Goal: Information Seeking & Learning: Understand process/instructions

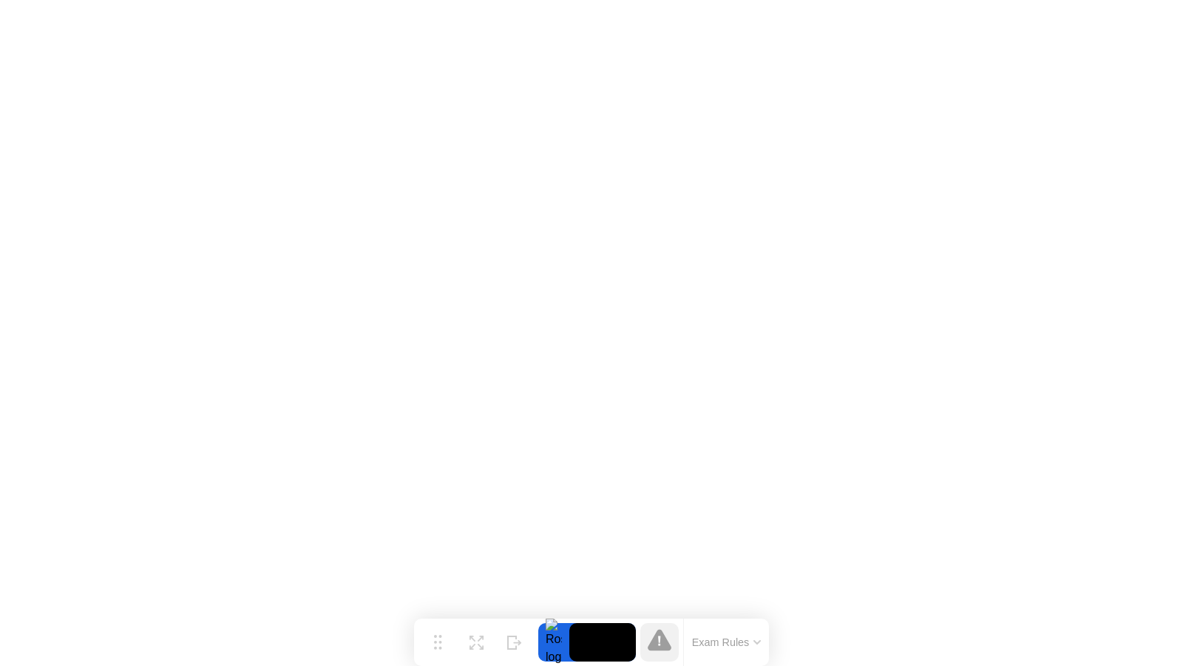
click at [750, 637] on button "Exam Rules" at bounding box center [727, 641] width 78 height 13
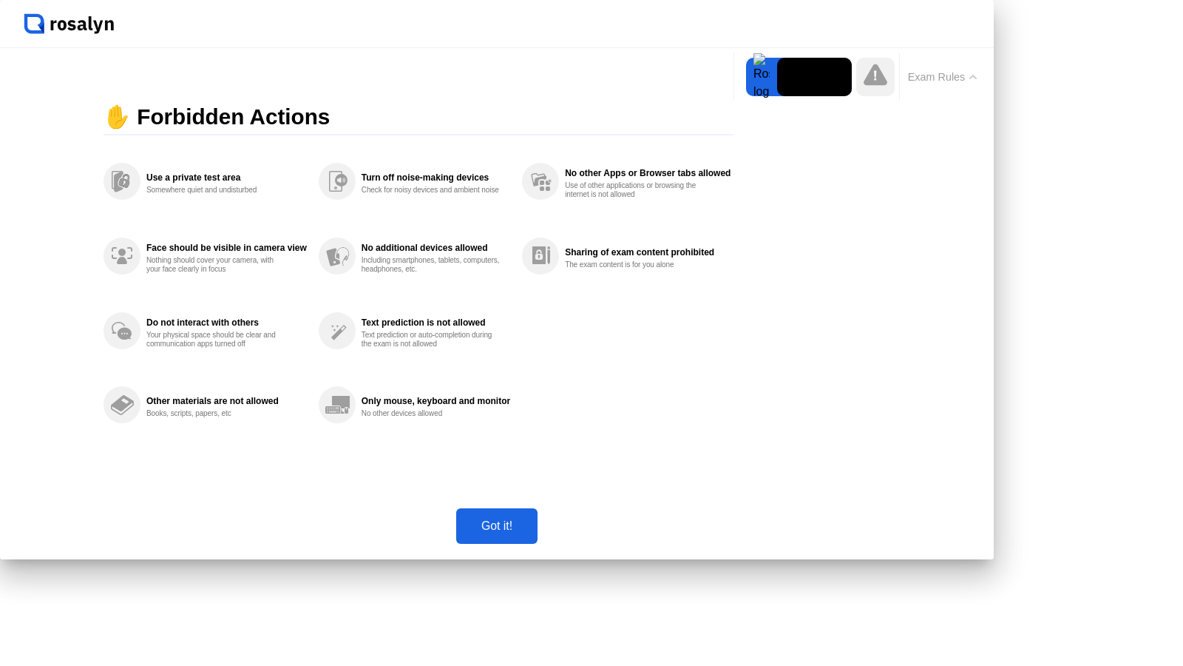
click at [972, 78] on icon at bounding box center [973, 76] width 6 height 3
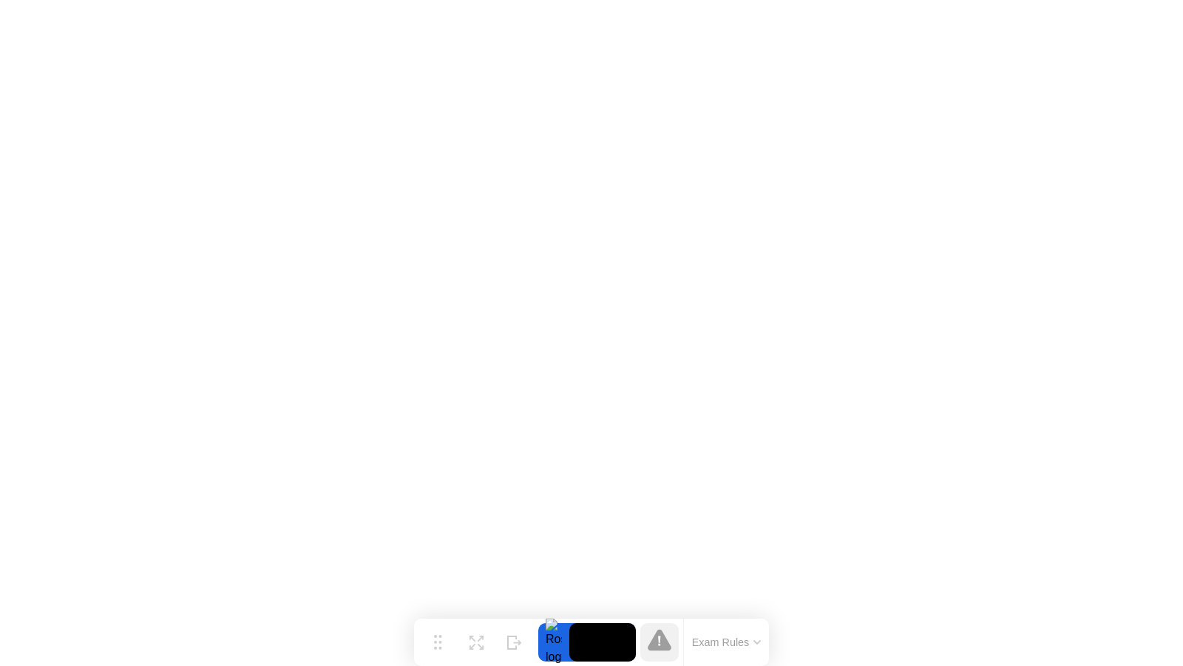
click at [661, 642] on icon at bounding box center [659, 641] width 2 height 10
click at [747, 641] on button "Exam Rules" at bounding box center [727, 641] width 78 height 13
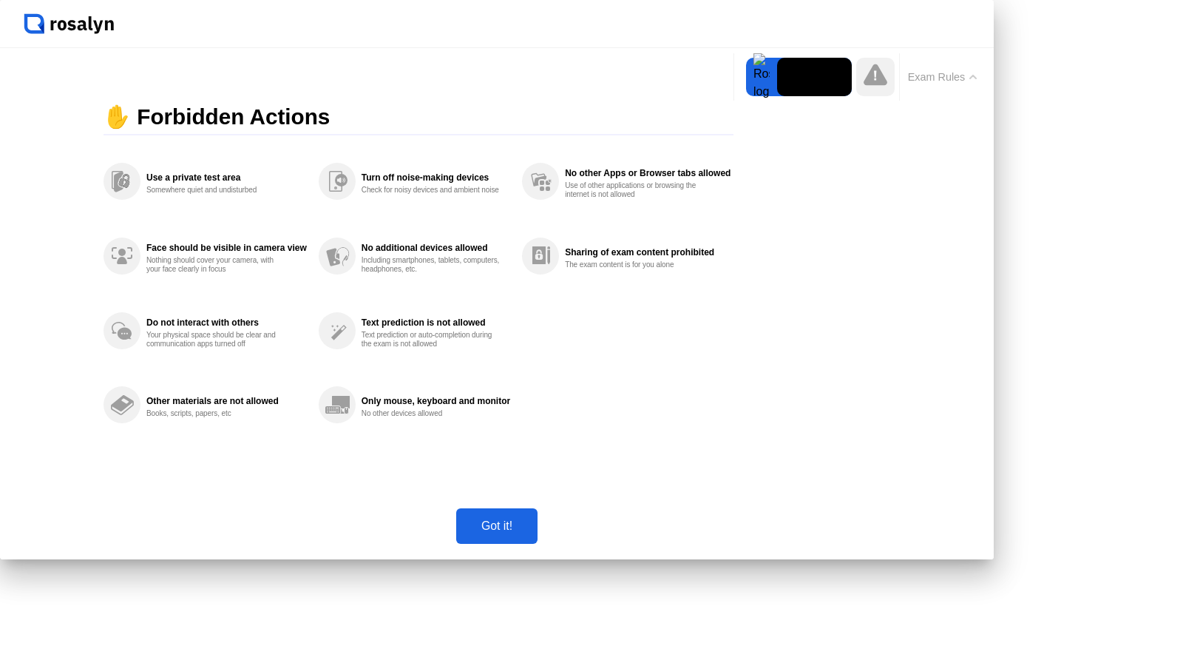
click at [975, 83] on button "Exam Rules" at bounding box center [943, 76] width 78 height 13
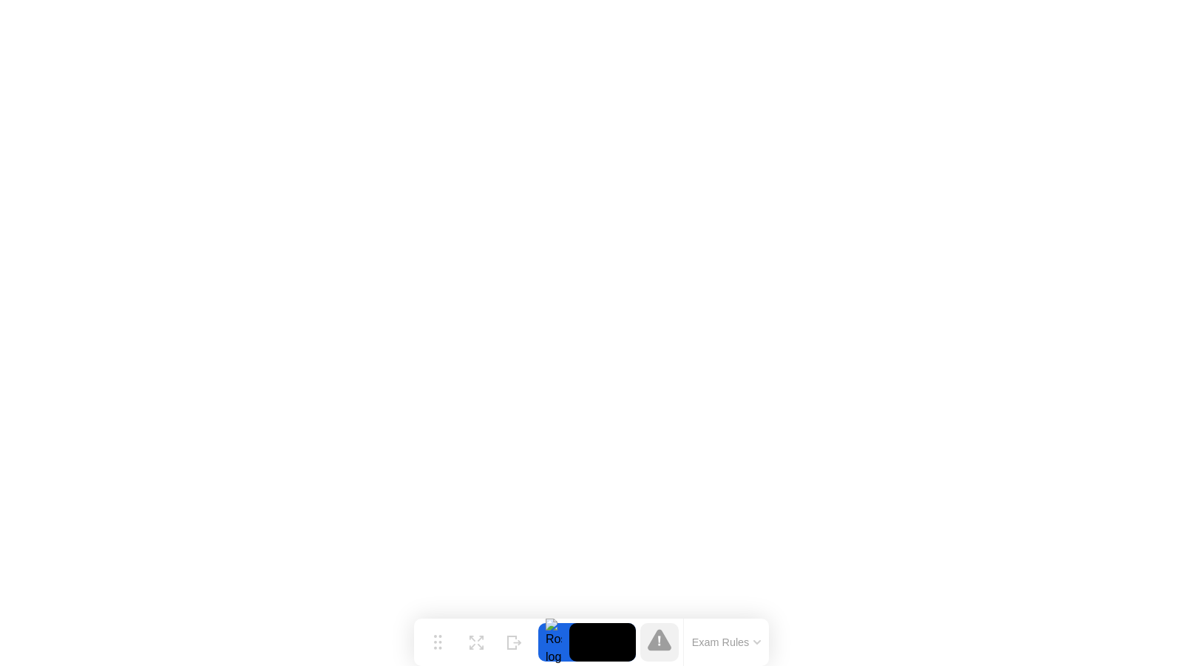
click at [745, 635] on button "Exam Rules" at bounding box center [727, 641] width 78 height 13
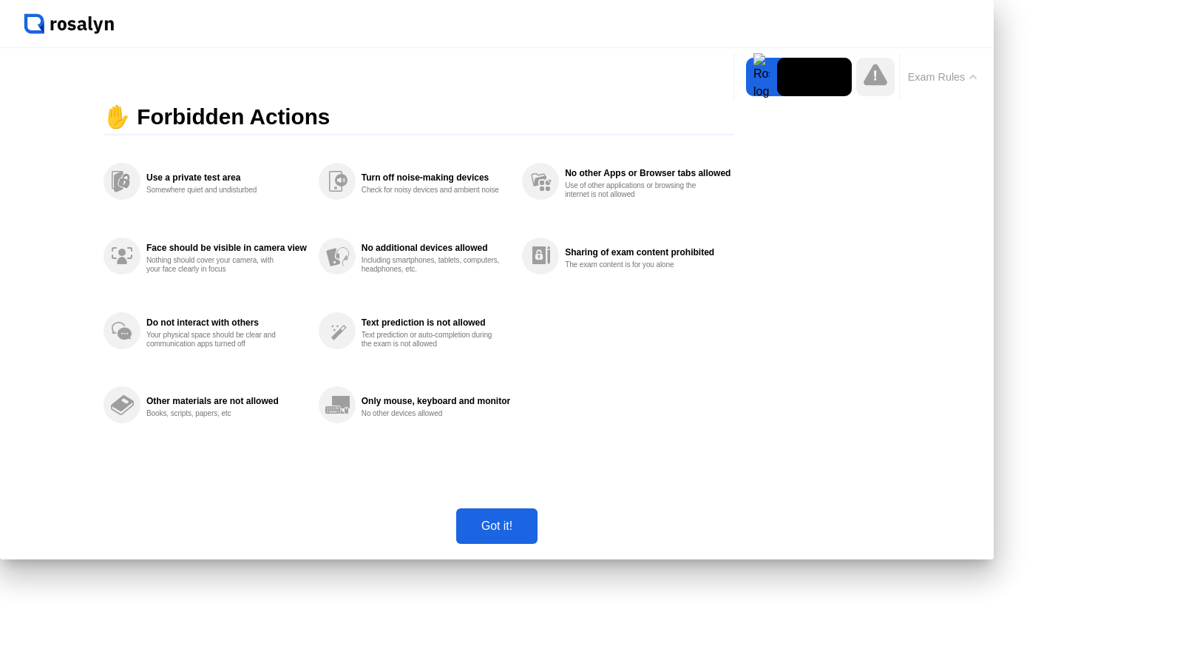
click at [533, 533] on div "Got it!" at bounding box center [497, 525] width 72 height 13
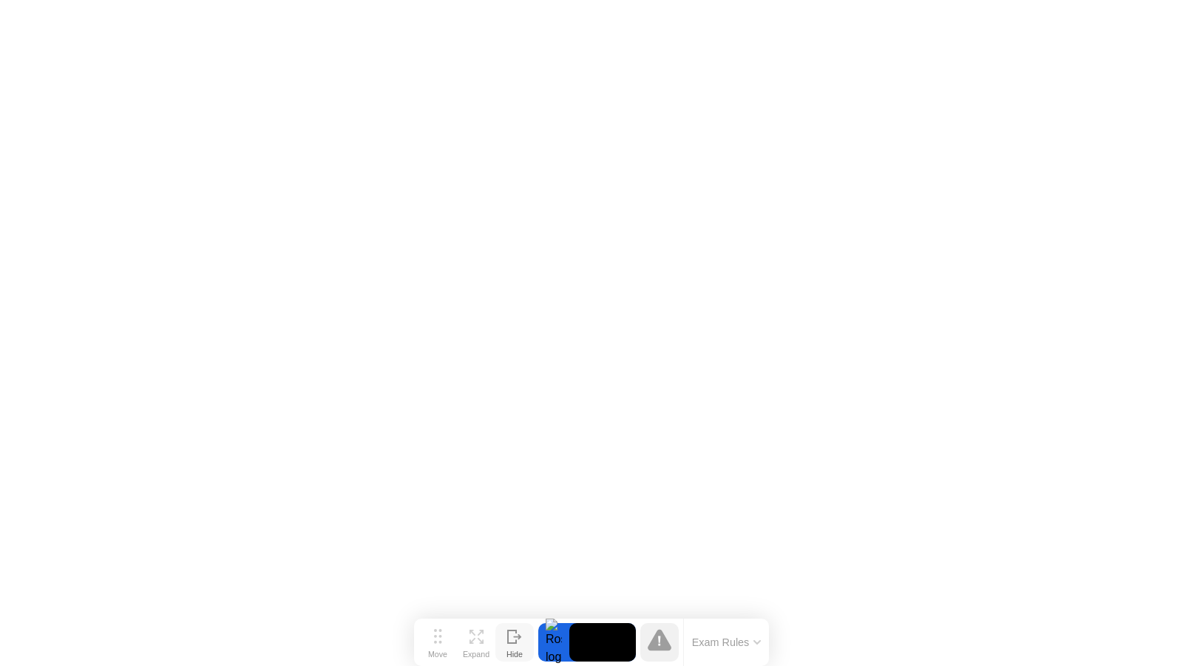
click at [516, 640] on icon at bounding box center [512, 636] width 8 height 13
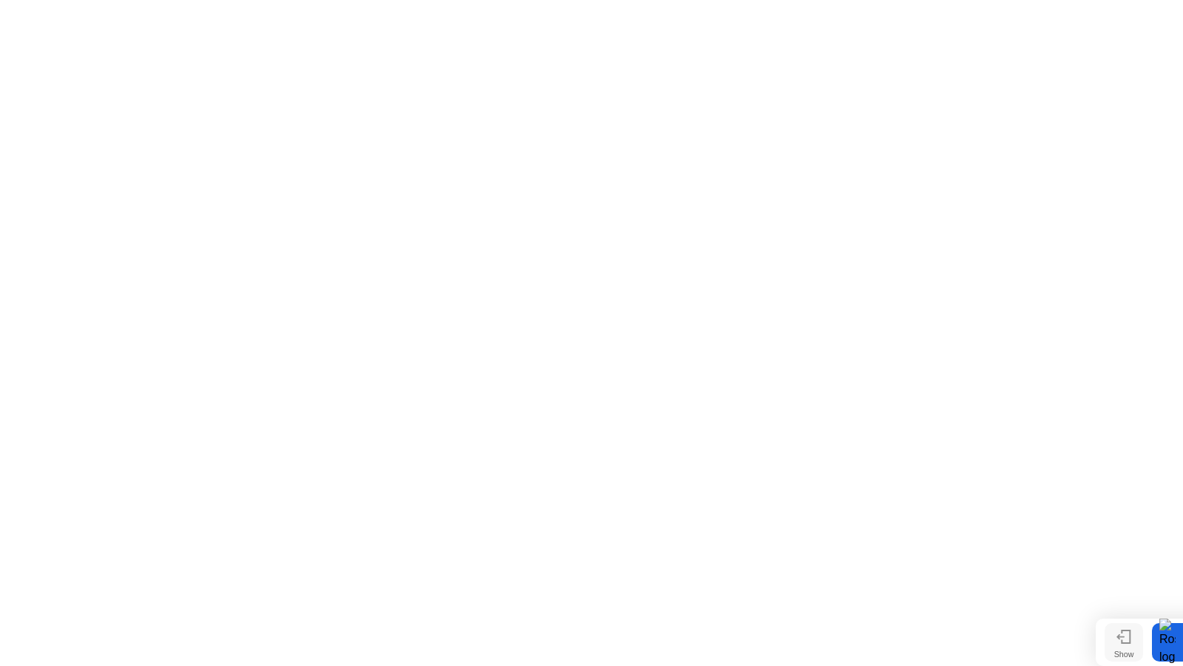
click at [1129, 641] on icon at bounding box center [1124, 636] width 15 height 14
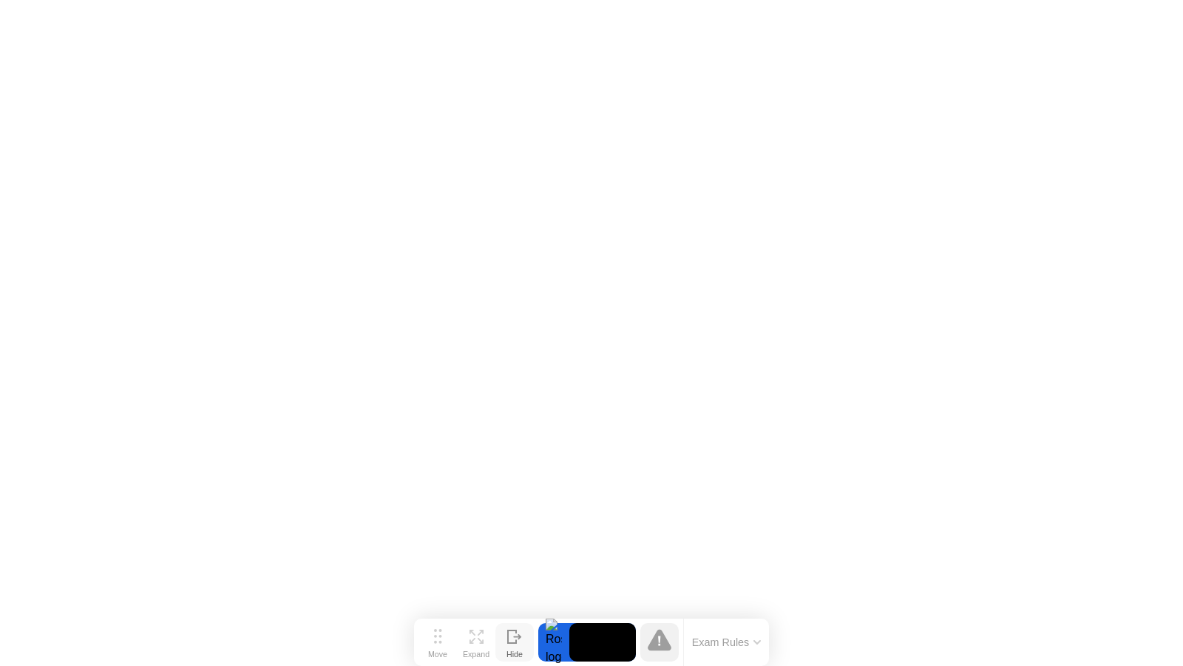
click at [478, 643] on icon at bounding box center [477, 636] width 14 height 14
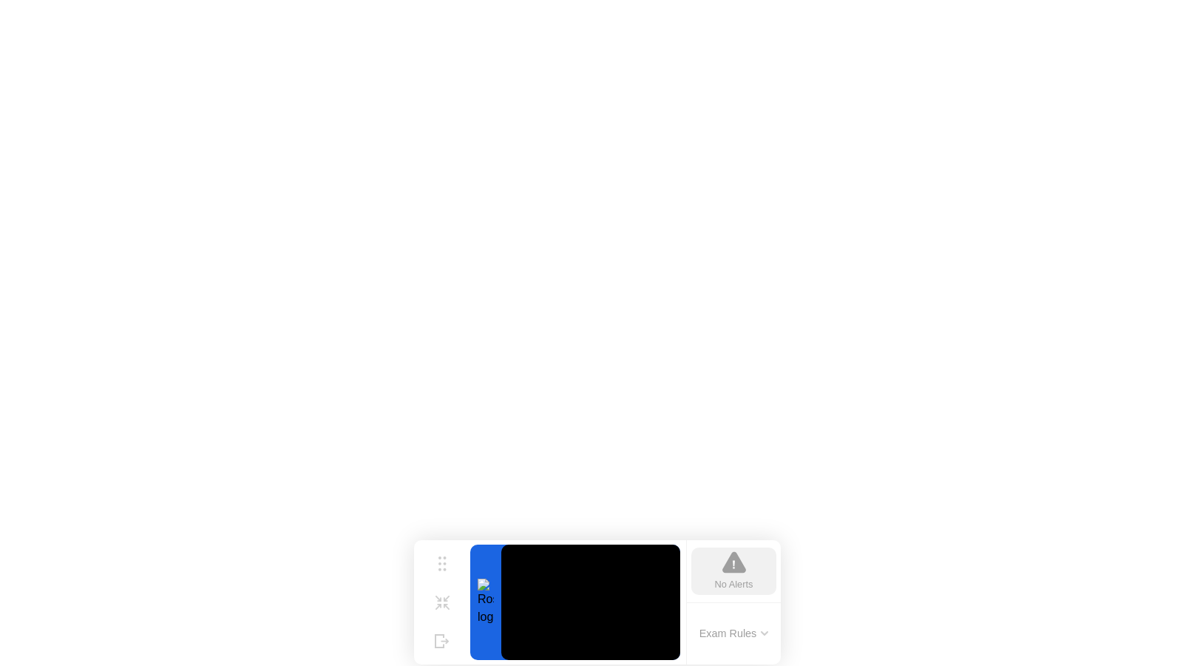
click at [445, 601] on icon at bounding box center [446, 598] width 6 height 6
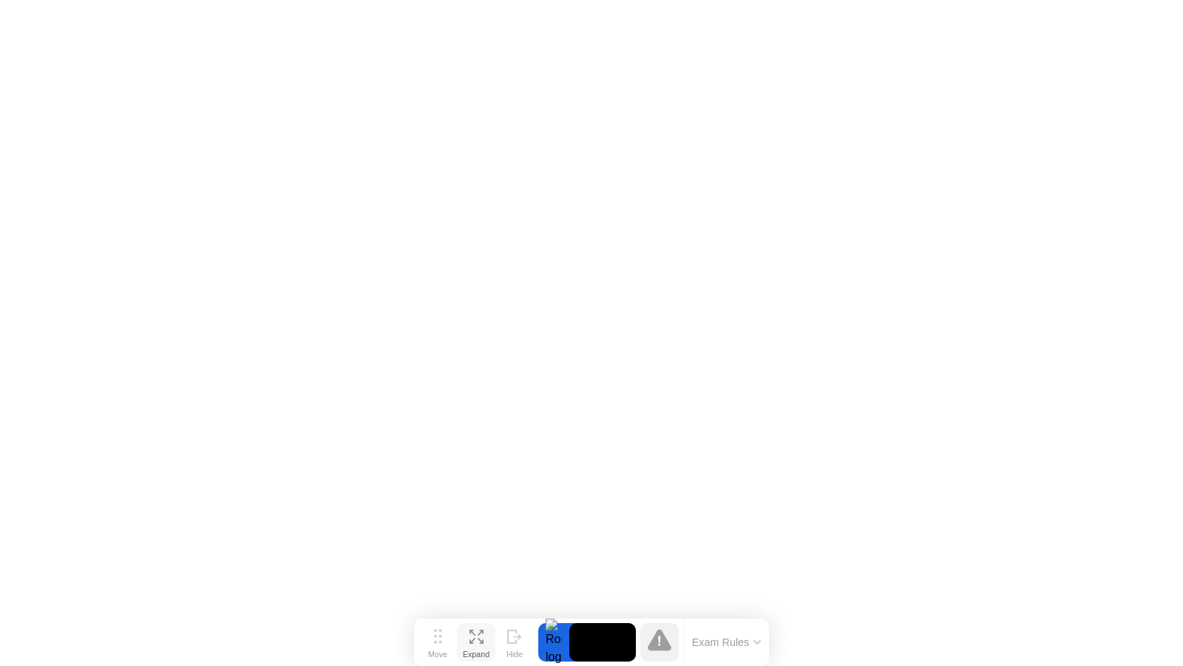
click at [473, 635] on icon at bounding box center [473, 632] width 6 height 6
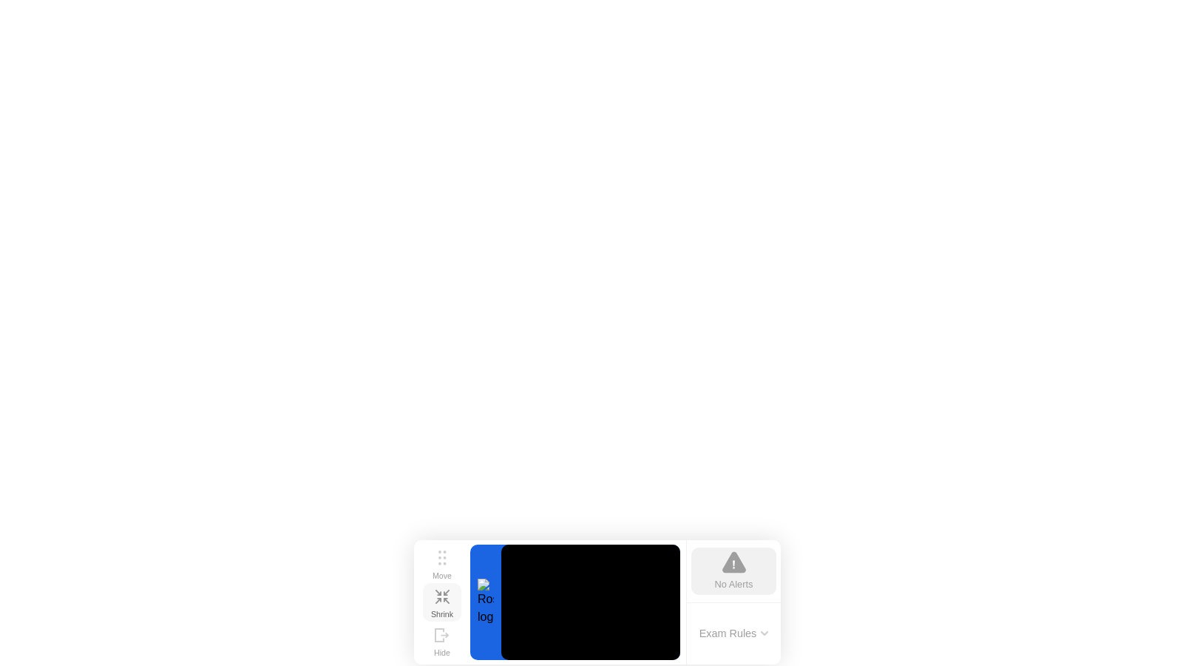
click at [442, 602] on icon at bounding box center [443, 596] width 14 height 14
